Goal: Information Seeking & Learning: Understand process/instructions

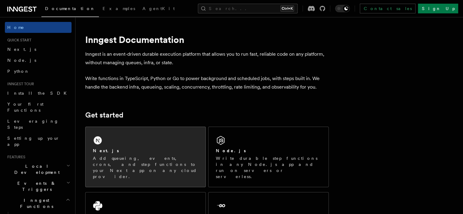
click at [142, 144] on div "Next.js Add queueing, events, crons, and step functions to your Next app on any…" at bounding box center [146, 157] width 120 height 60
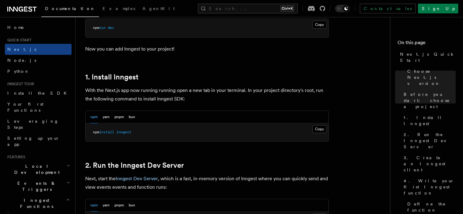
scroll to position [310, 0]
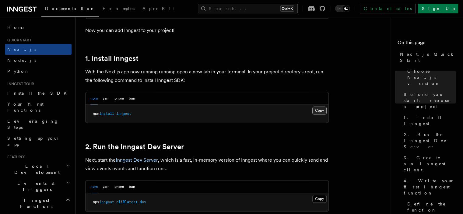
click at [322, 112] on button "Copy Copied" at bounding box center [320, 111] width 14 height 8
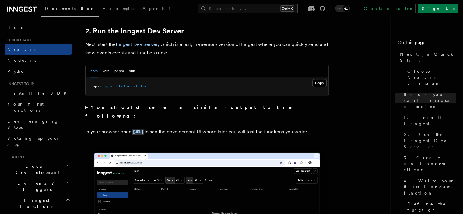
scroll to position [425, 0]
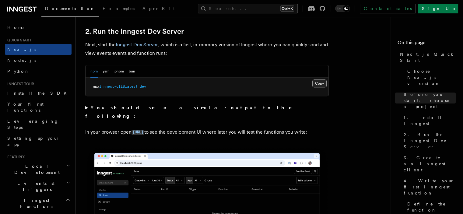
click at [321, 83] on button "Copy Copied" at bounding box center [320, 84] width 14 height 8
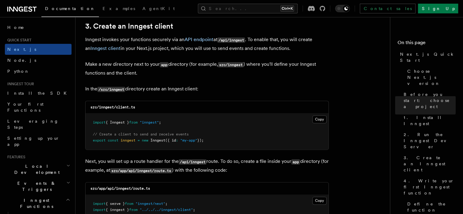
scroll to position [727, 0]
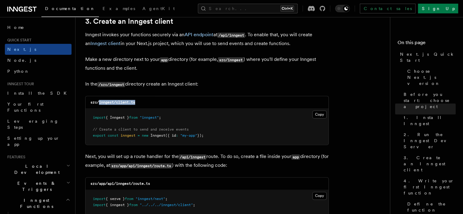
drag, startPoint x: 139, startPoint y: 102, endPoint x: 100, endPoint y: 101, distance: 39.3
click at [100, 101] on div "src/inngest/client.ts" at bounding box center [207, 102] width 243 height 12
copy code "inngest/client.ts"
click at [321, 114] on button "Copy Copied" at bounding box center [320, 115] width 14 height 8
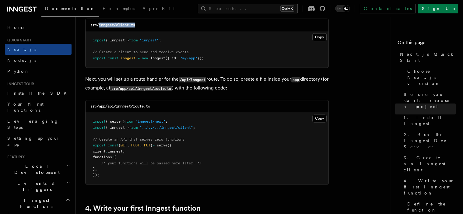
scroll to position [805, 0]
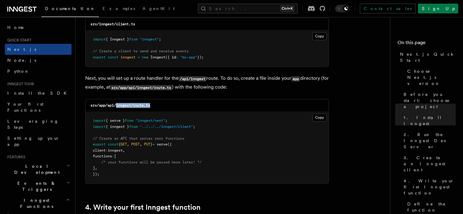
drag, startPoint x: 152, startPoint y: 106, endPoint x: 116, endPoint y: 109, distance: 36.1
click at [116, 109] on div "src/app/api/inngest/route.ts" at bounding box center [207, 105] width 243 height 12
copy code "inngest/route.ts"
click at [319, 118] on button "Copy Copied" at bounding box center [320, 118] width 14 height 8
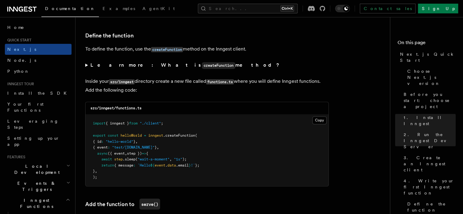
scroll to position [1029, 0]
drag, startPoint x: 145, startPoint y: 110, endPoint x: 117, endPoint y: 110, distance: 28.0
click at [117, 110] on div "src/inngest/functions.ts" at bounding box center [207, 107] width 243 height 12
copy code "functions.ts"
click at [321, 120] on button "Copy Copied" at bounding box center [320, 120] width 14 height 8
